Goal: Information Seeking & Learning: Learn about a topic

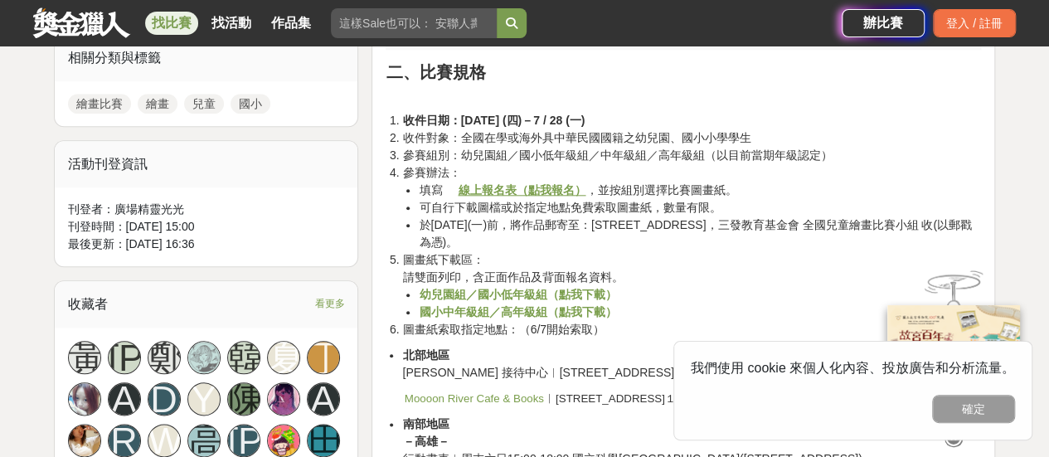
scroll to position [829, 0]
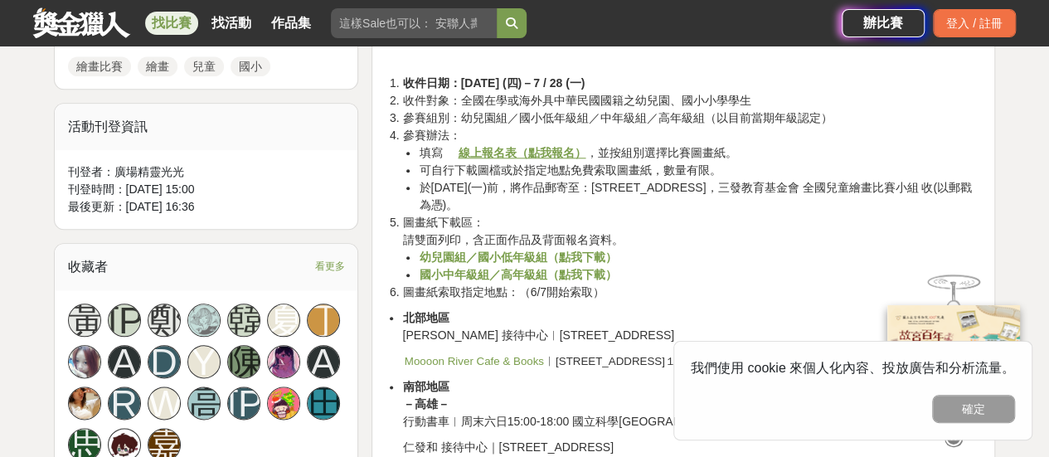
click at [665, 172] on li "可自行下載圖檔或於指定地點免費索取圖畫紙，數量有限。" at bounding box center [700, 170] width 562 height 17
click at [741, 179] on li "於[DATE](一)前，將作品郵寄至：[STREET_ADDRESS]，三發教育基金會 全國兒童繪畫比賽小組 收(以郵戳為憑)。" at bounding box center [700, 196] width 562 height 35
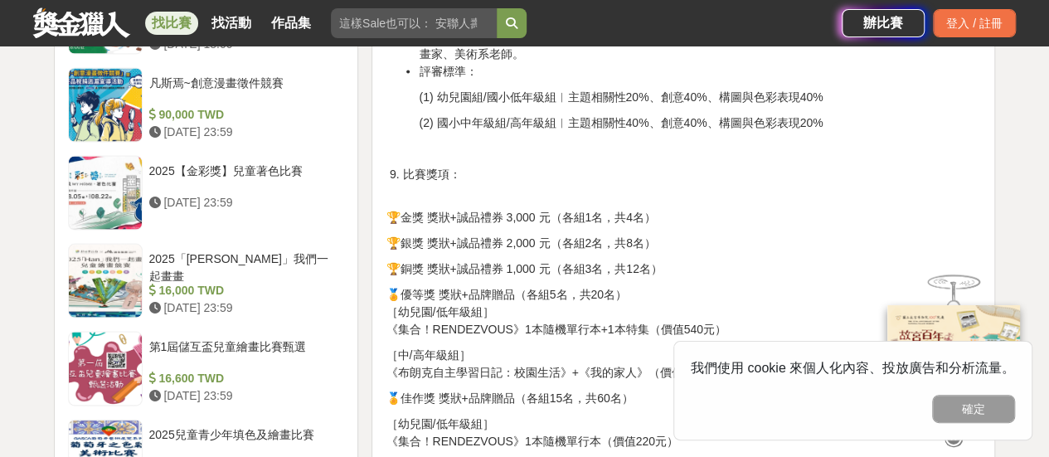
scroll to position [1409, 0]
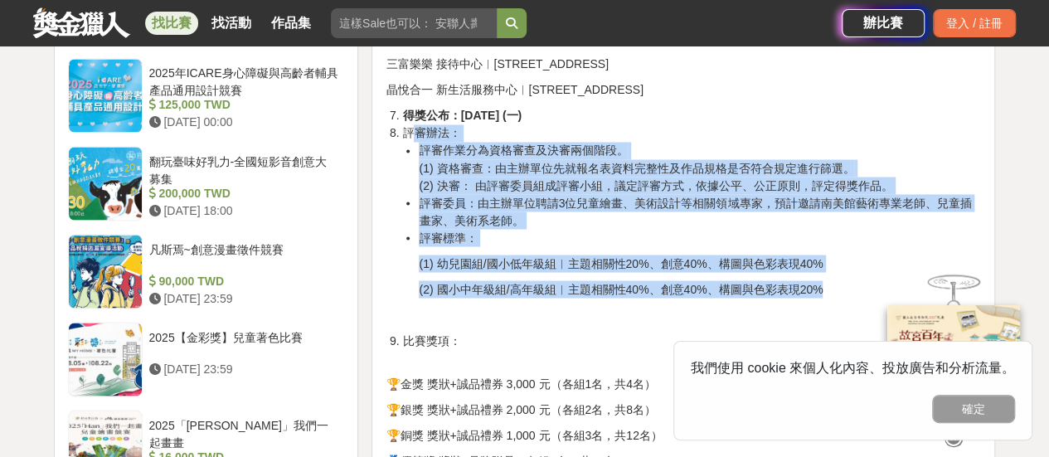
drag, startPoint x: 406, startPoint y: 132, endPoint x: 860, endPoint y: 286, distance: 478.9
click at [860, 286] on div "一、參賽主題：心情調色盤 今年一起探索心情的色彩吧！第二屆全國兒童繪畫比賽開跑囉！ 高達百項獎項，以及最高獎品3,000元誠品禮券帶回家！ 你知道心情也像顏色…" at bounding box center [682, 305] width 595 height 2011
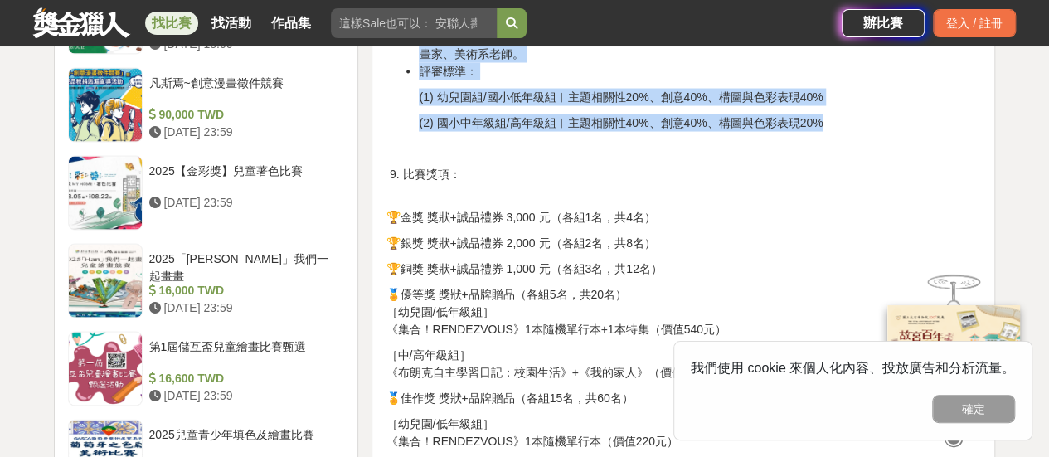
scroll to position [1741, 0]
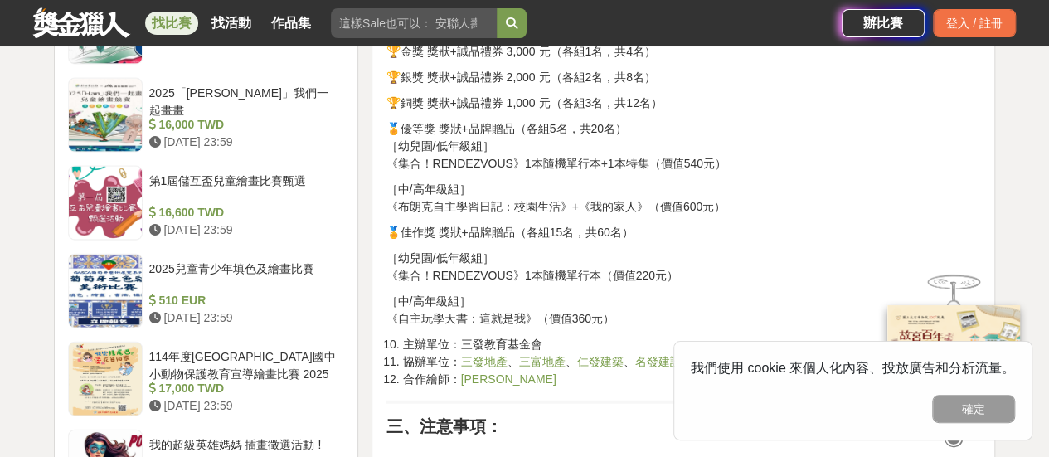
click at [549, 228] on p "🏅佳作獎 獎狀+品牌贈品（各組15名，共60名）" at bounding box center [682, 232] width 595 height 17
click at [606, 211] on p "［中/高年級組］ 《布朗克自主學習日記：校園生活》+《我的家人》（價值600元）" at bounding box center [682, 198] width 595 height 35
click at [711, 208] on p "［中/高年級組］ 《布朗克自主學習日記：校園生活》+《我的家人》（價值600元）" at bounding box center [682, 198] width 595 height 35
click at [801, 210] on p "［中/高年級組］ 《布朗克自主學習日記：校園生活》+《我的家人》（價值600元）" at bounding box center [682, 198] width 595 height 35
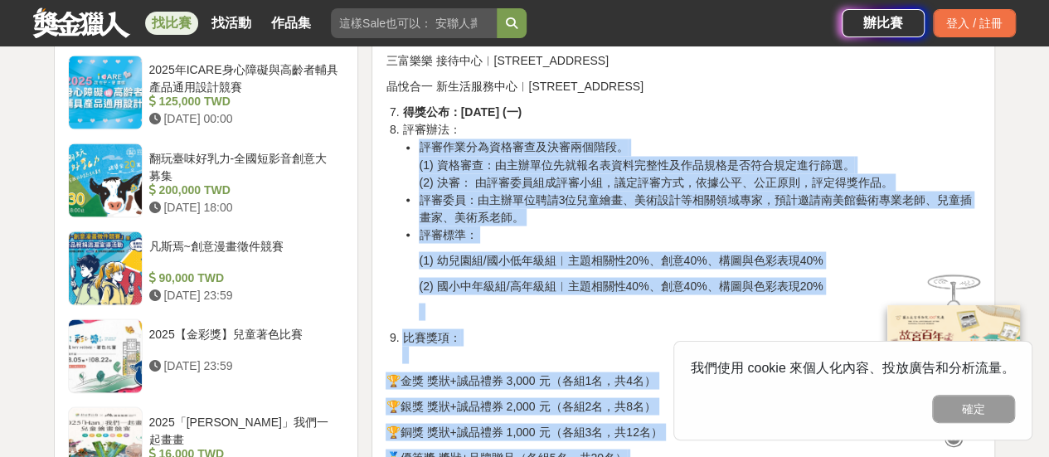
scroll to position [1326, 0]
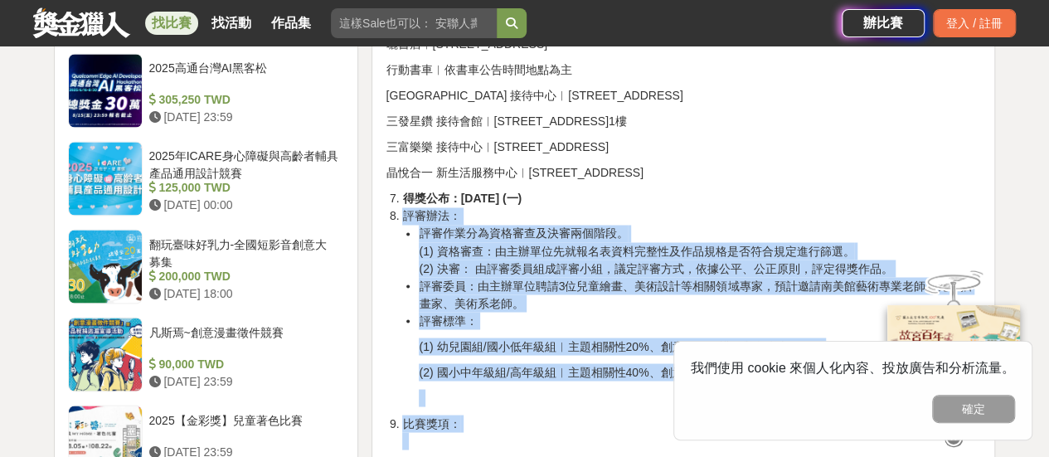
drag, startPoint x: 623, startPoint y: 325, endPoint x: 396, endPoint y: 216, distance: 251.4
click at [396, 216] on div "一、參賽主題：心情調色盤 今年一起探索心情的色彩吧！第二屆全國兒童繪畫比賽開跑囉！ 高達百項獎項，以及最高獎品3,000元誠品禮券帶回家！ 你知道心情也像顏色…" at bounding box center [682, 387] width 595 height 2011
copy div "lore： ipsumdolorsitamet。 (1) cons：adipiscingelitseddoeiusmodtemp。 (3) in： utlab…"
